Goal: Task Accomplishment & Management: Manage account settings

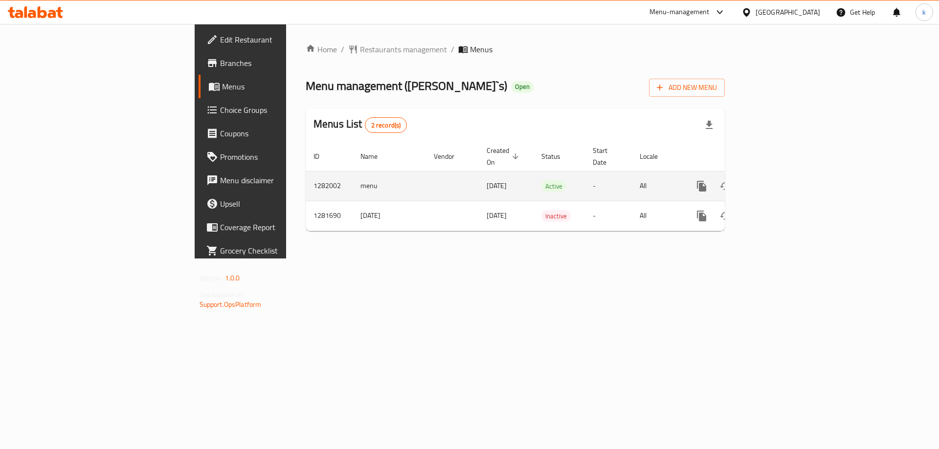
click at [778, 180] on icon "enhanced table" at bounding box center [772, 186] width 12 height 12
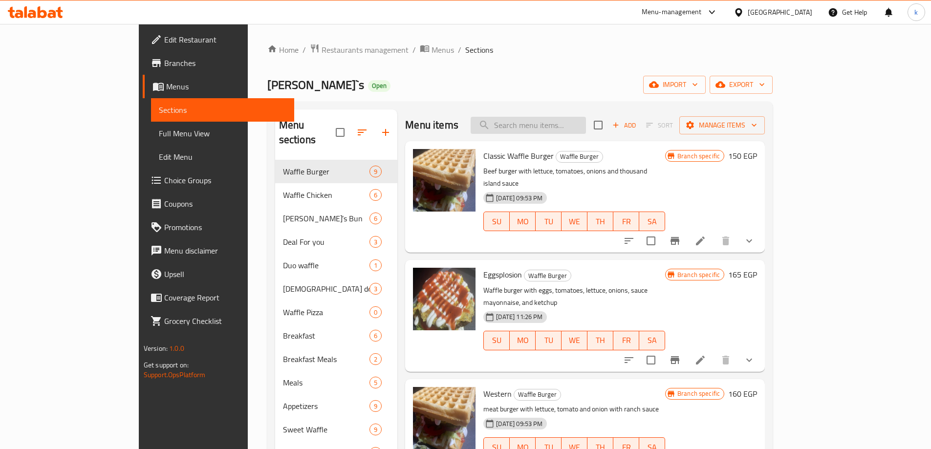
click at [577, 126] on input "search" at bounding box center [528, 125] width 115 height 17
paste input "Mozzarella Sticks"
type input "Mozzarella Sticks"
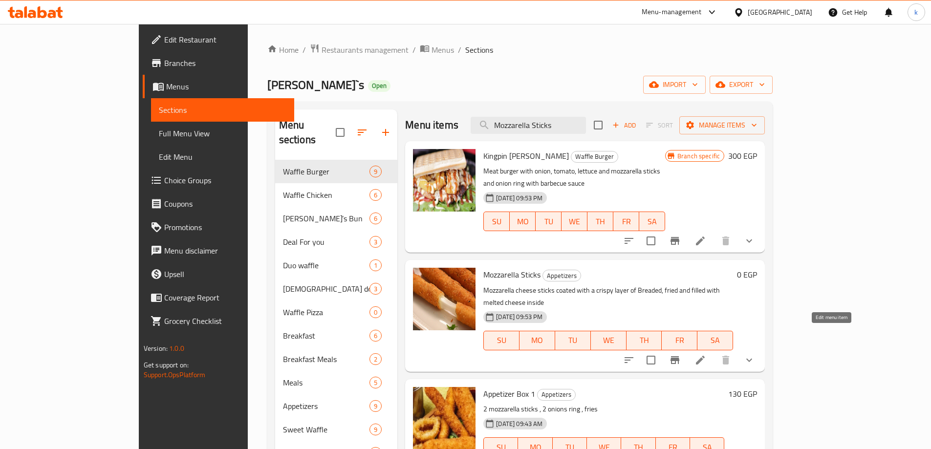
click at [705, 356] on icon at bounding box center [700, 360] width 9 height 9
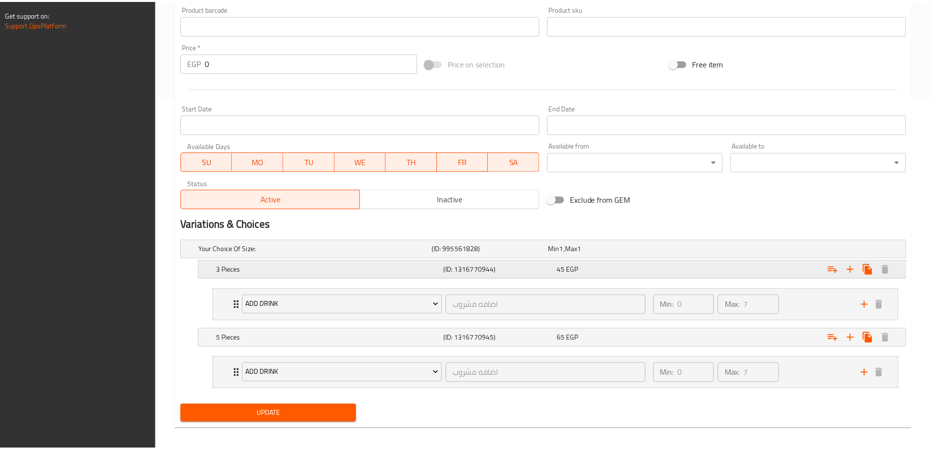
scroll to position [358, 0]
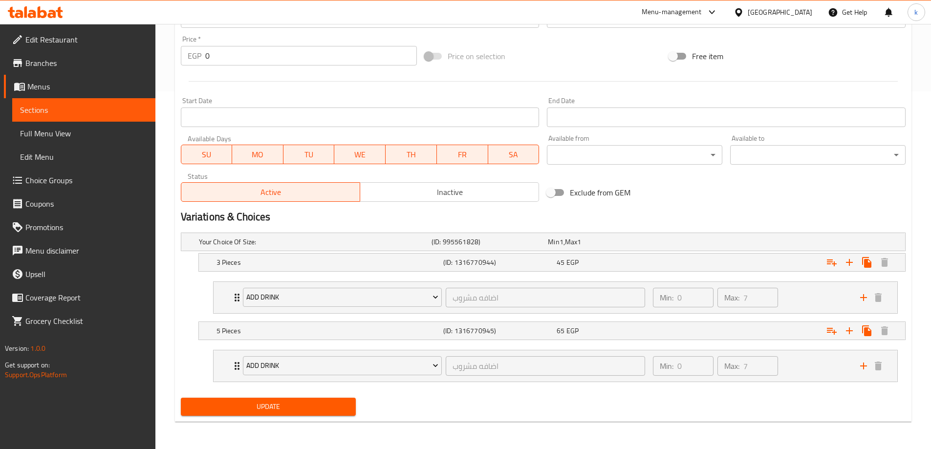
click at [678, 211] on h2 "Variations & Choices" at bounding box center [543, 217] width 725 height 15
